Goal: Find contact information: Find contact information

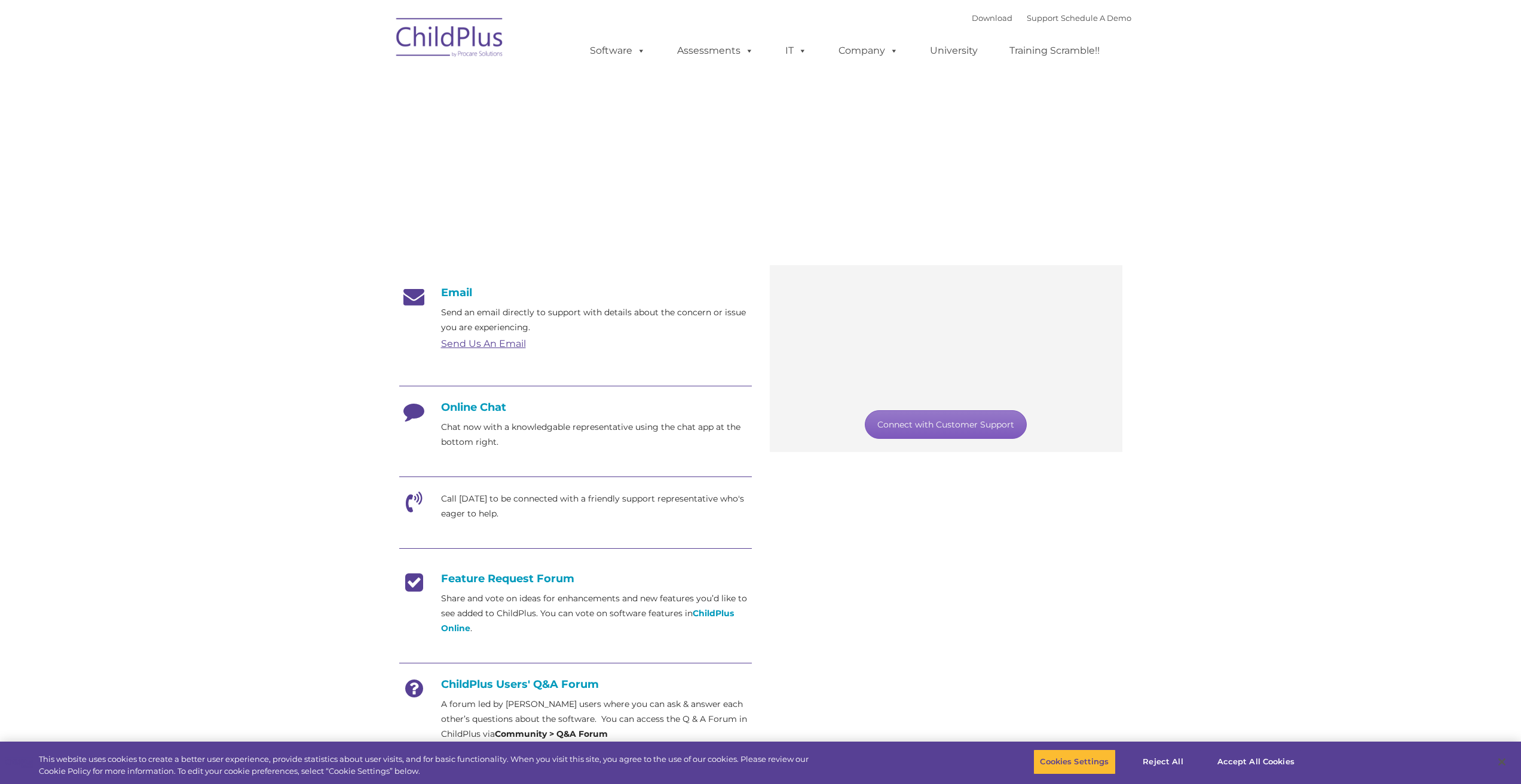
click at [935, 423] on link "Connect with Customer Support" at bounding box center [945, 424] width 162 height 29
click at [933, 427] on link "Connect with Customer Support" at bounding box center [945, 424] width 162 height 29
click at [1065, 762] on button "Cookies Settings" at bounding box center [1074, 761] width 82 height 25
